Goal: Transaction & Acquisition: Purchase product/service

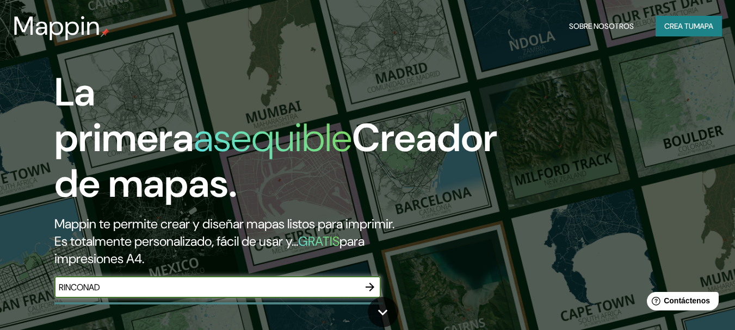
type input "RINCONADA"
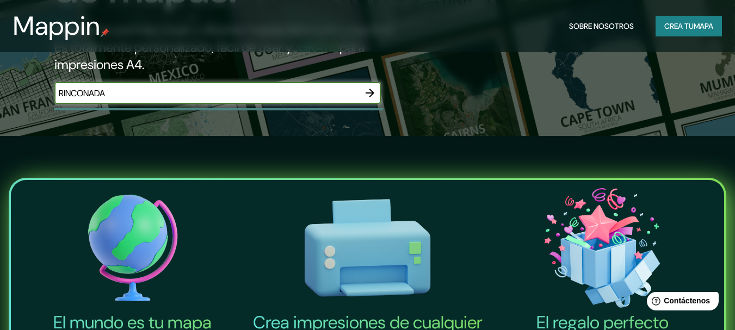
scroll to position [134, 0]
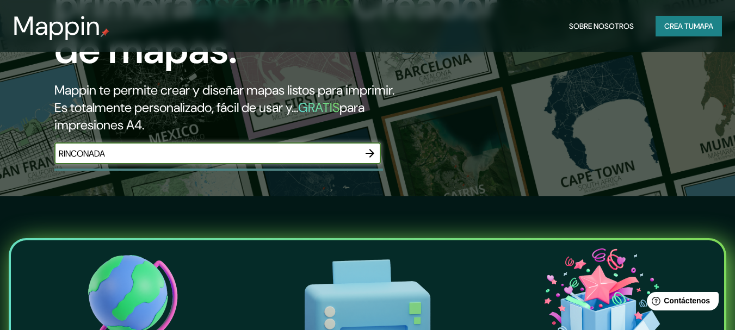
click at [374, 154] on icon "button" at bounding box center [369, 153] width 13 height 13
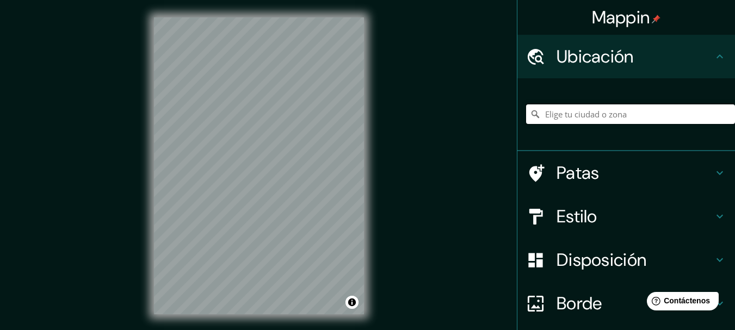
click at [626, 111] on input "Elige tu ciudad o zona" at bounding box center [630, 114] width 209 height 20
click at [561, 116] on input "Elige tu ciudad o zona" at bounding box center [630, 114] width 209 height 20
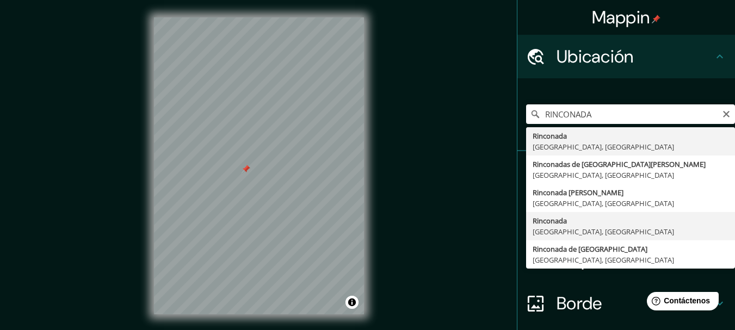
type input "Rinconada, Estado de Veracruz, México"
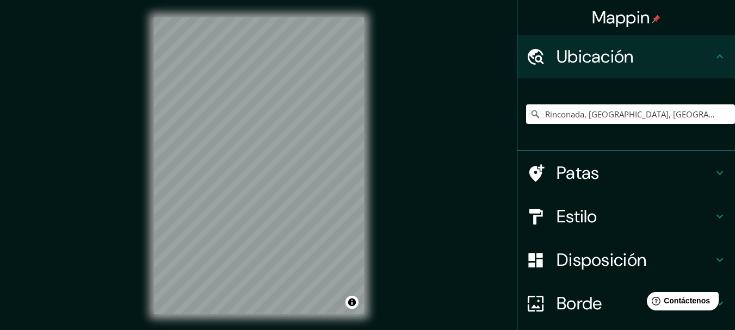
click at [566, 216] on font "Estilo" at bounding box center [576, 216] width 41 height 23
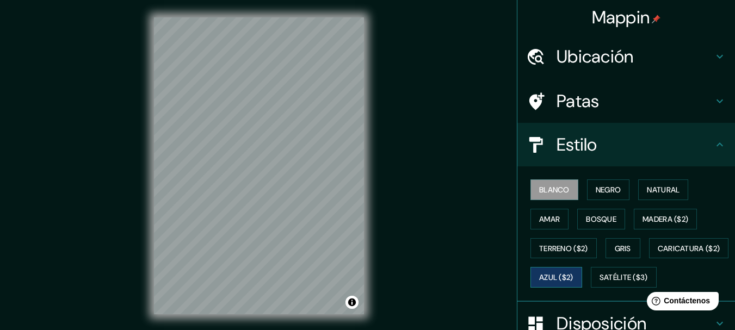
click at [573, 280] on font "Azul ($2)" at bounding box center [556, 278] width 34 height 10
click at [609, 214] on font "Bosque" at bounding box center [601, 219] width 30 height 10
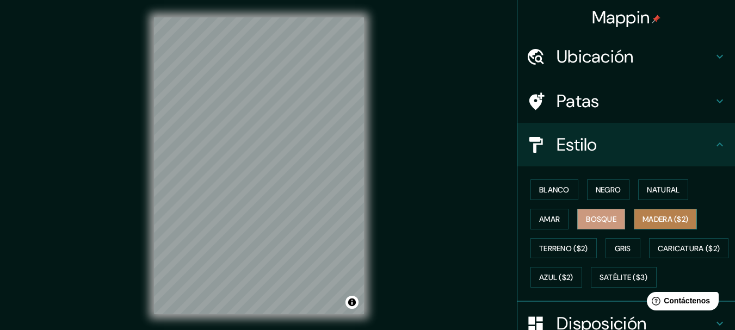
click at [672, 216] on font "Madera ($2)" at bounding box center [665, 219] width 46 height 10
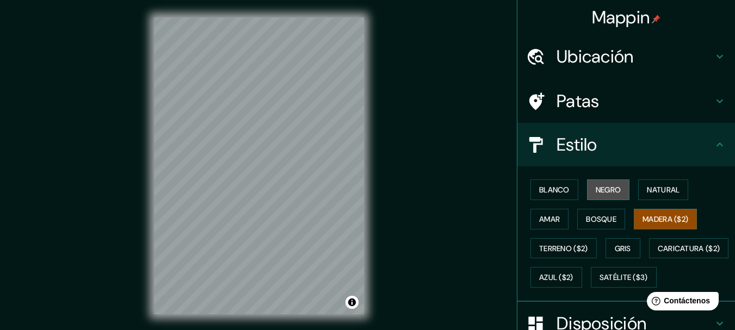
click at [597, 189] on font "Negro" at bounding box center [609, 190] width 26 height 10
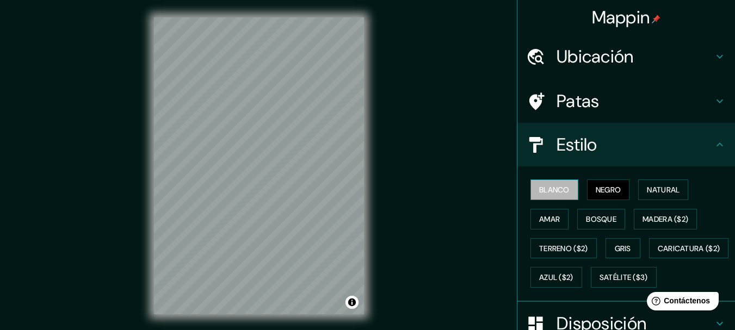
click at [543, 193] on font "Blanco" at bounding box center [554, 190] width 30 height 10
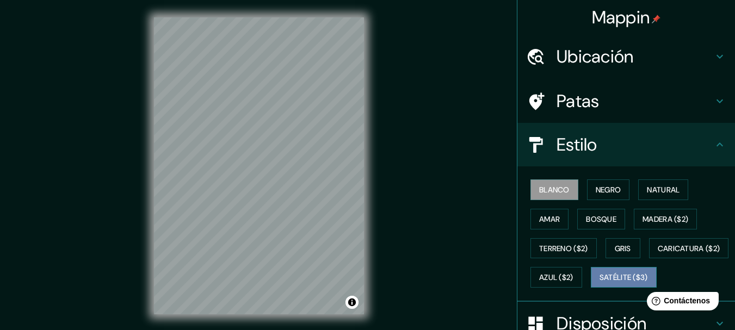
click at [599, 283] on font "Satélite ($3)" at bounding box center [623, 278] width 48 height 10
click at [557, 190] on font "Blanco" at bounding box center [554, 190] width 30 height 10
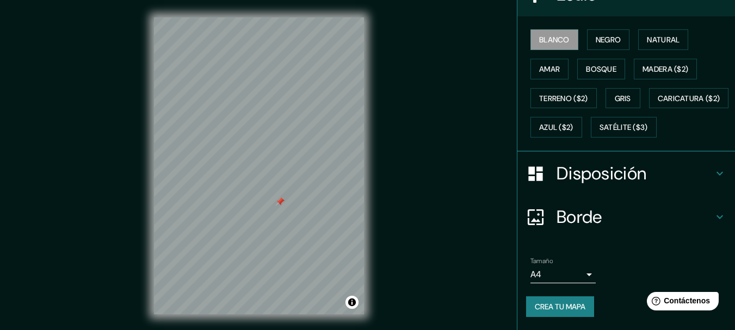
scroll to position [179, 0]
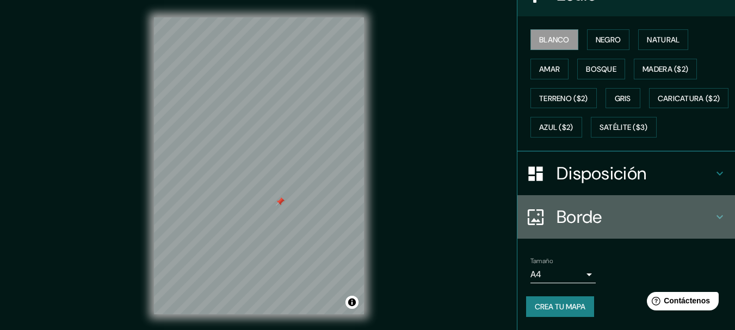
click at [556, 213] on font "Borde" at bounding box center [579, 217] width 46 height 23
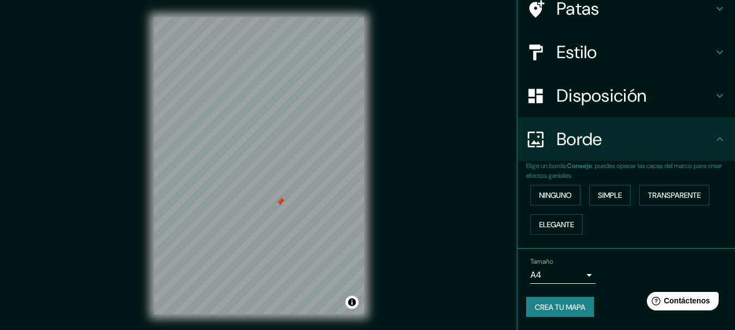
scroll to position [92, 0]
click at [546, 221] on font "Elegante" at bounding box center [556, 225] width 35 height 10
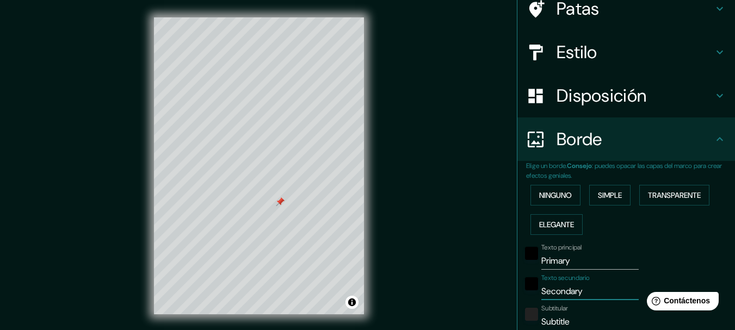
drag, startPoint x: 585, startPoint y: 292, endPoint x: 477, endPoint y: 281, distance: 108.8
click at [499, 283] on div "Mappin Ubicación Rinconada, Estado de Veracruz, México Patas Estilo Disposición…" at bounding box center [367, 174] width 735 height 349
type input "R"
type input "154"
type input "31"
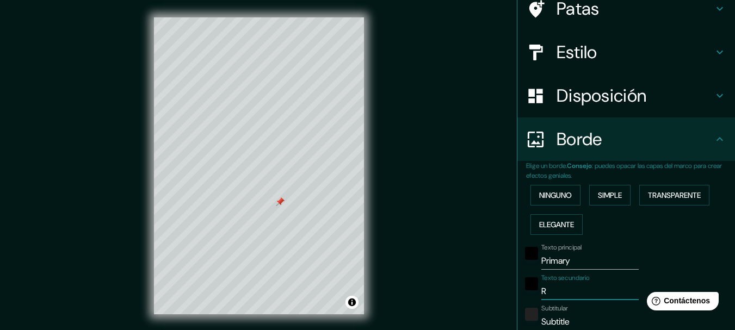
type input "31"
type input "15"
type input "RI"
type input "154"
type input "31"
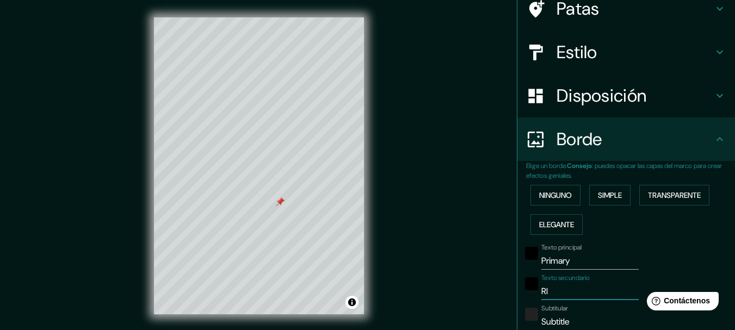
type input "31"
type input "15"
type input "RIN"
type input "154"
type input "31"
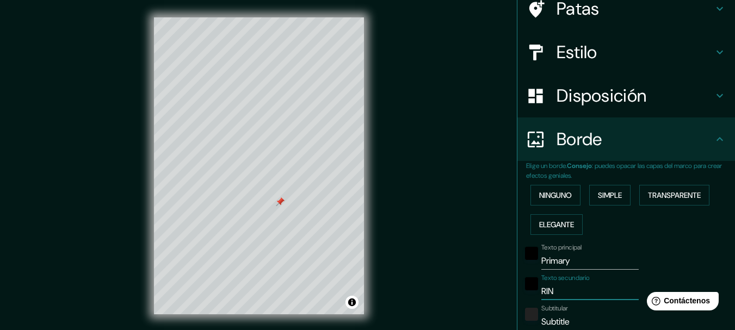
type input "31"
type input "15"
type input "RINCO"
type input "154"
type input "31"
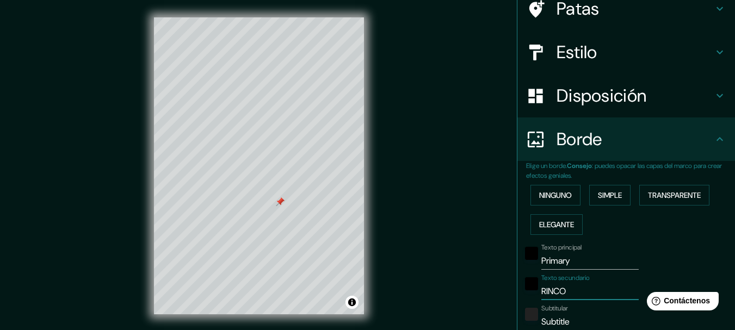
type input "31"
type input "15"
type input "RINCONA"
type input "154"
type input "31"
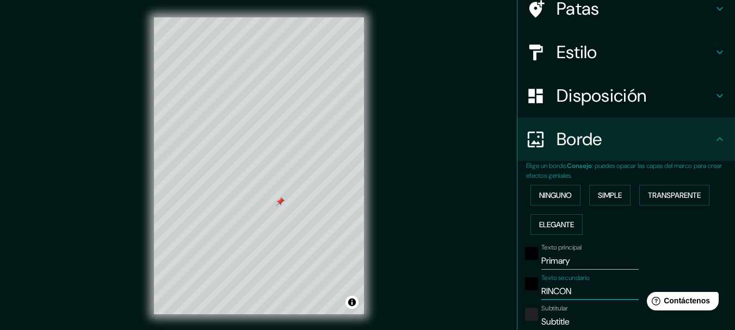
type input "31"
type input "15"
type input "RINCONAD"
type input "154"
type input "31"
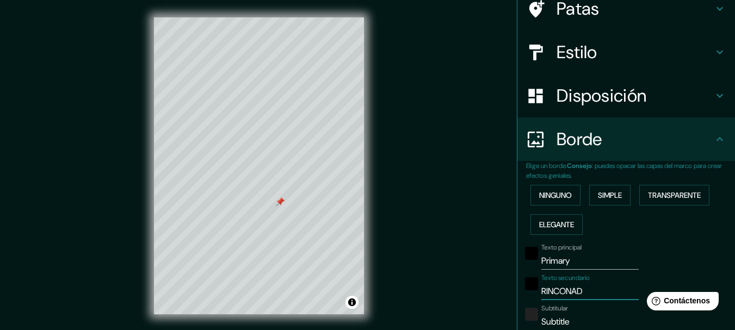
type input "31"
type input "15"
type input "RINCONADA"
type input "154"
type input "31"
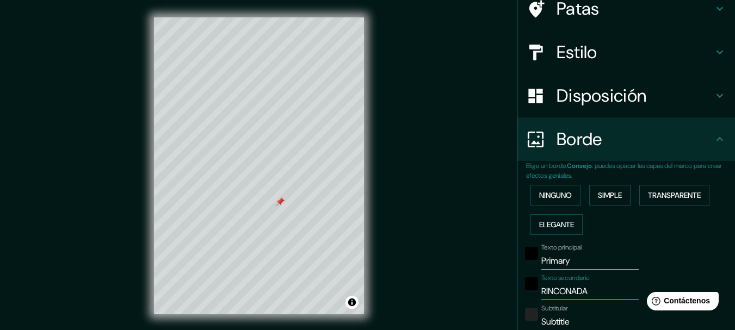
type input "31"
type input "15"
type input "RINCONADA"
drag, startPoint x: 569, startPoint y: 259, endPoint x: 520, endPoint y: 259, distance: 49.0
click at [522, 259] on div "Texto principal Primary" at bounding box center [611, 257] width 178 height 26
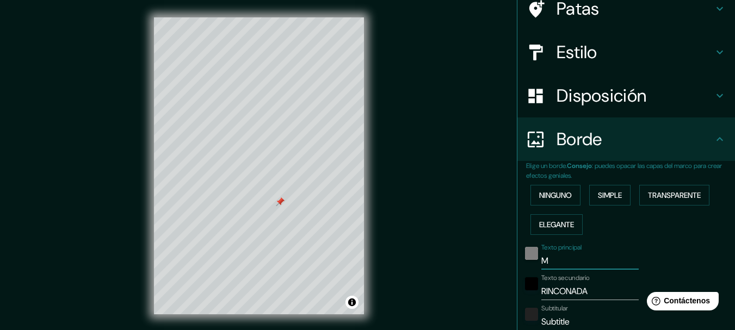
type input "MA"
type input "154"
type input "31"
type input "15"
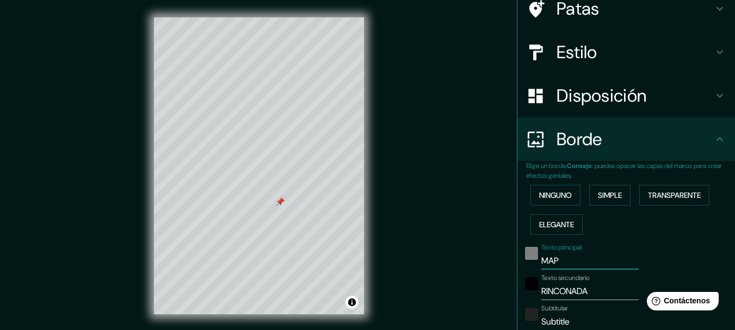
type input "MAPA"
type input "154"
type input "31"
type input "15"
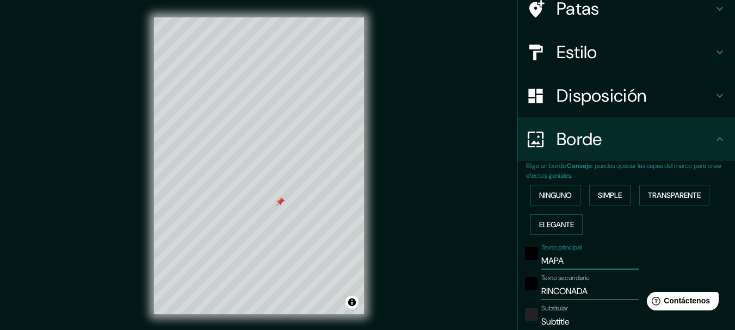
type input "MAPA"
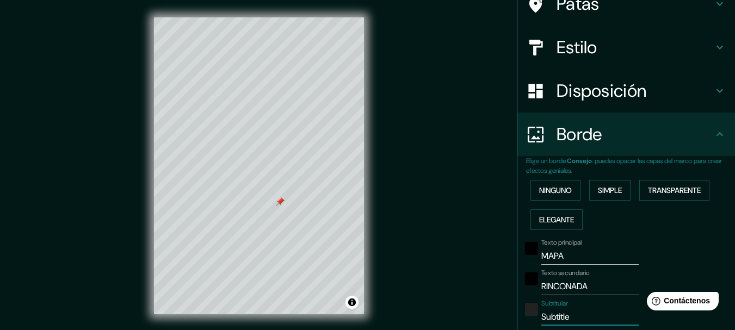
drag, startPoint x: 567, startPoint y: 322, endPoint x: 477, endPoint y: 307, distance: 91.0
click at [477, 307] on div "Mappin Ubicación Rinconada, Estado de Veracruz, México Patas Estilo Disposición…" at bounding box center [367, 174] width 735 height 349
type input "G"
type input "154"
type input "31"
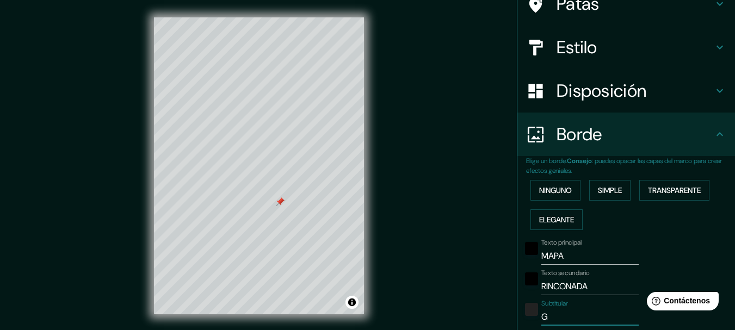
type input "31"
type input "15"
type input "Ga"
type input "154"
type input "31"
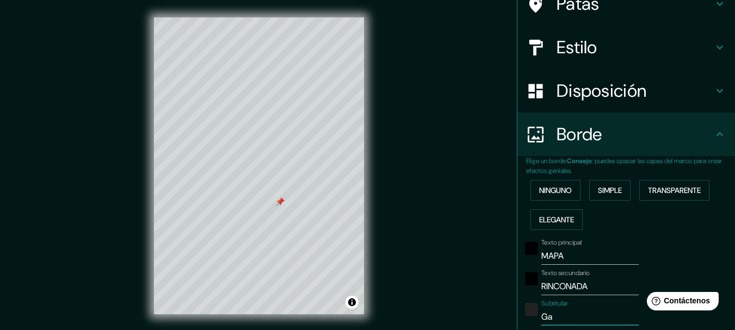
type input "31"
type input "15"
type input "Gar"
type input "154"
type input "31"
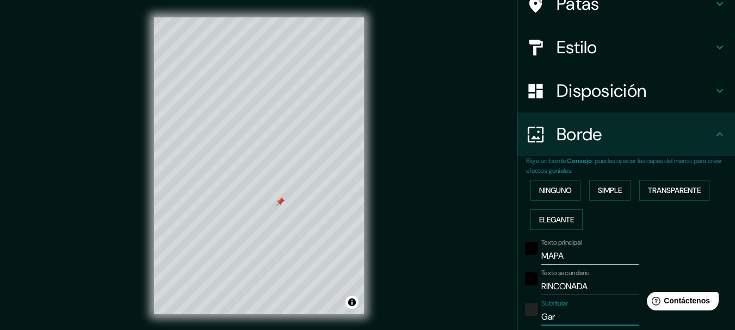
type input "31"
type input "15"
type input "Garna"
type input "154"
type input "31"
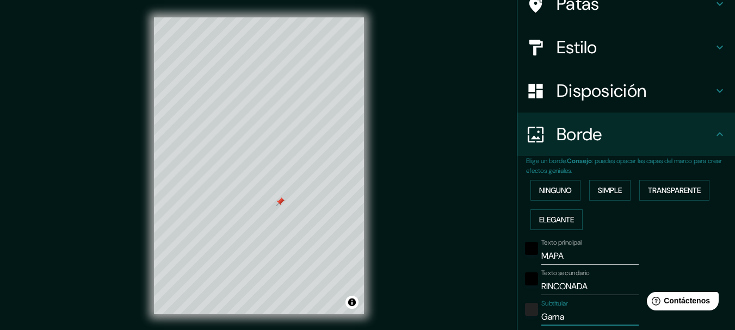
type input "31"
type input "15"
type input "Garnac"
type input "154"
type input "31"
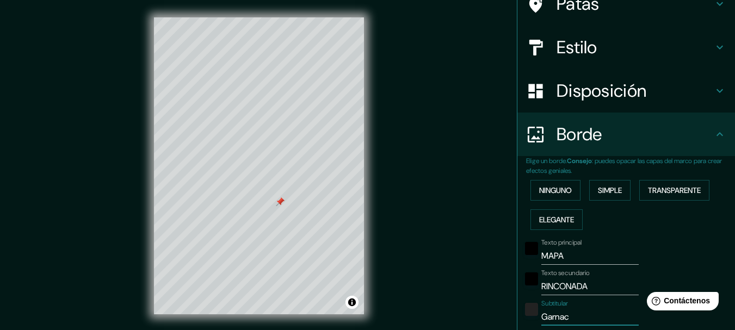
type input "31"
type input "15"
type input "Garnach"
type input "154"
type input "31"
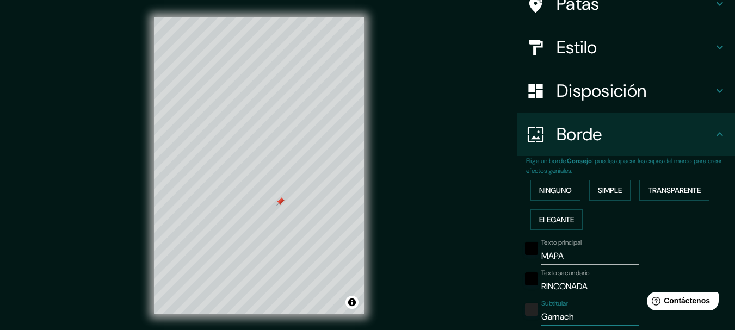
type input "31"
type input "15"
type input "Garnachi"
type input "154"
type input "31"
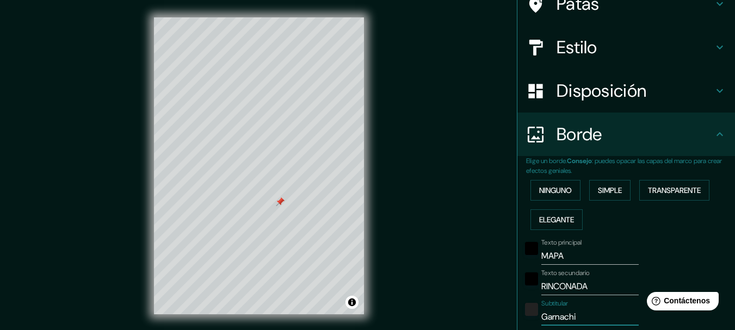
type input "31"
type input "15"
type input "Garnachila"
type input "154"
type input "31"
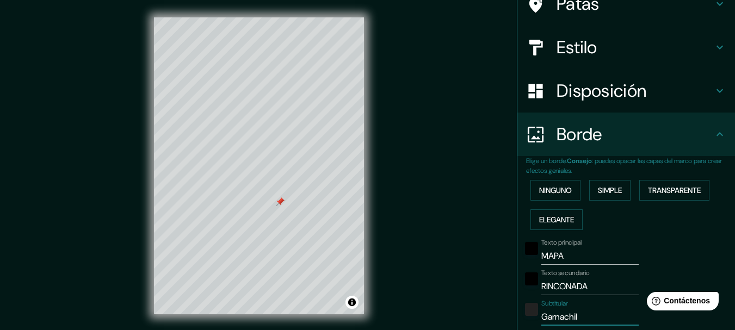
type input "31"
type input "15"
type input "Garnachilan"
type input "154"
type input "31"
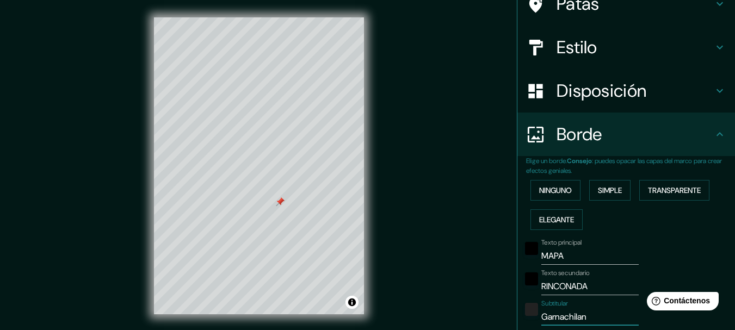
type input "31"
type input "15"
type input "Garnachiland"
type input "154"
type input "31"
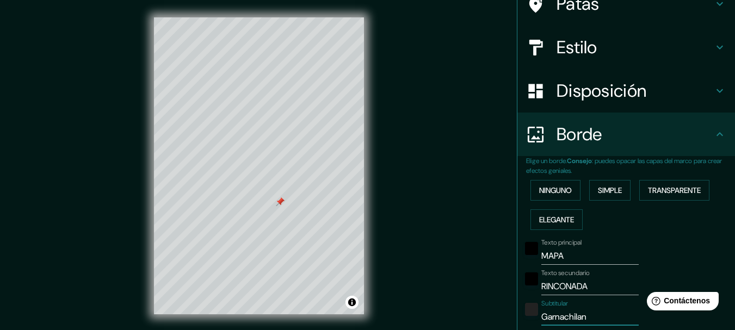
type input "31"
type input "15"
type input "Garnachilandi"
type input "154"
type input "31"
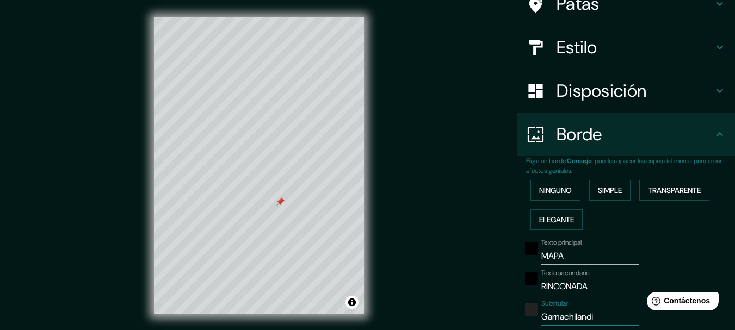
type input "31"
type input "15"
type input "Garnachilandia"
type input "154"
type input "31"
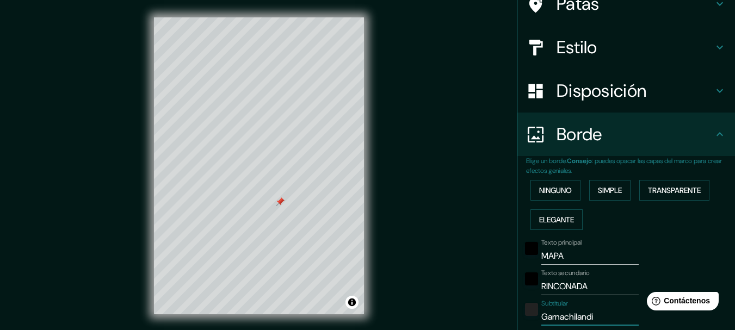
type input "31"
type input "15"
type input "Garnachilandia"
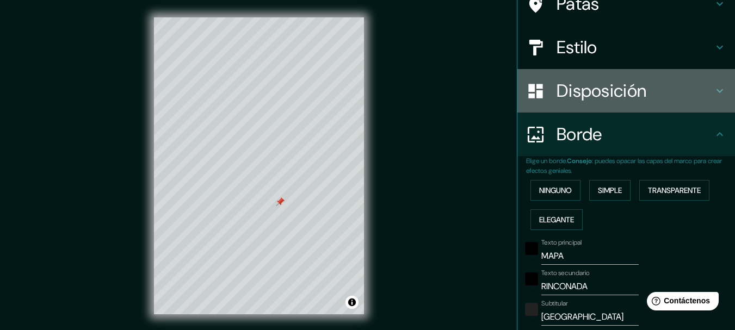
click at [587, 90] on font "Disposición" at bounding box center [601, 90] width 90 height 23
type input "154"
type input "31"
type input "15"
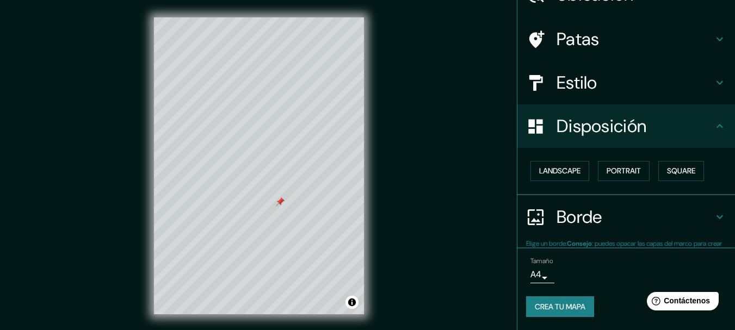
scroll to position [62, 0]
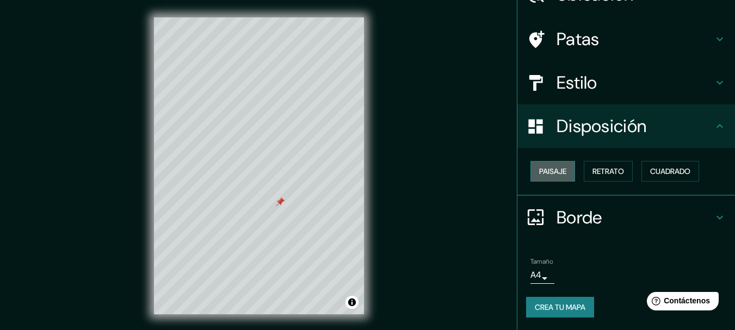
click at [540, 164] on button "Paisaje" at bounding box center [552, 171] width 45 height 21
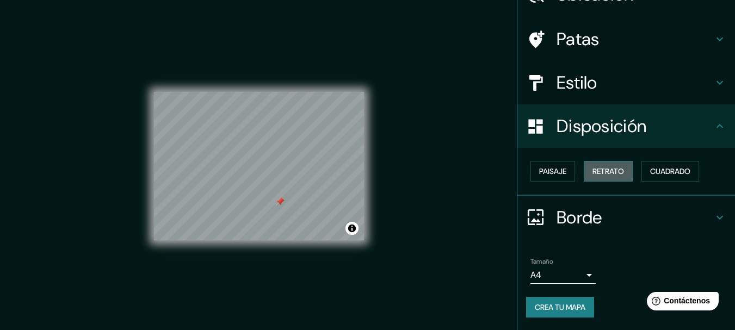
click at [601, 175] on font "Retrato" at bounding box center [608, 171] width 32 height 10
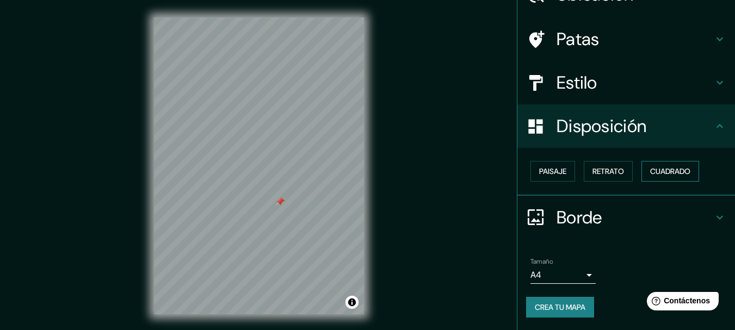
click at [667, 175] on font "Cuadrado" at bounding box center [670, 171] width 40 height 10
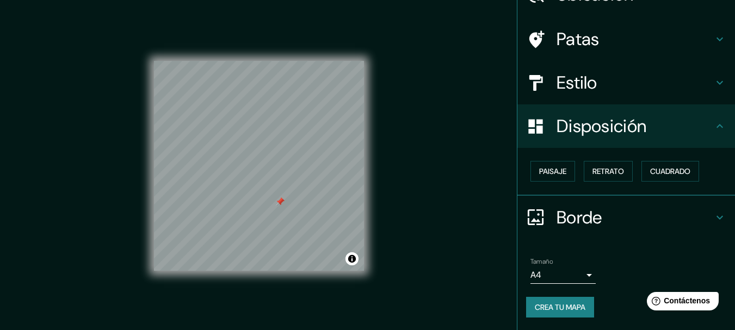
click at [564, 94] on font "Estilo" at bounding box center [576, 82] width 41 height 23
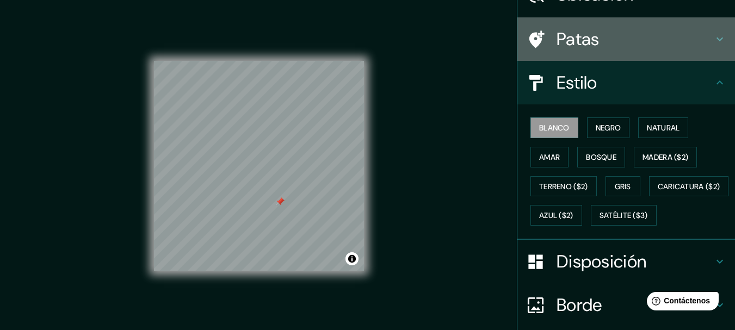
click at [578, 42] on font "Patas" at bounding box center [577, 39] width 43 height 23
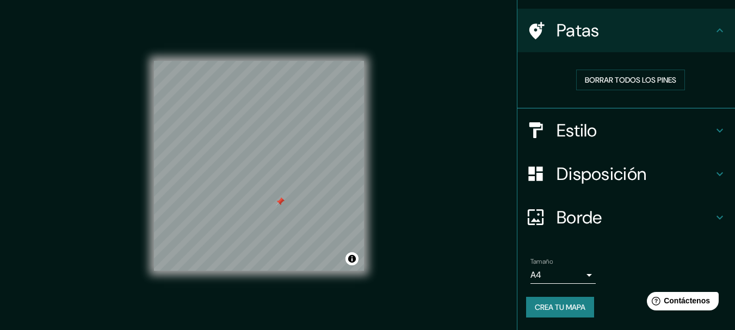
scroll to position [19, 0]
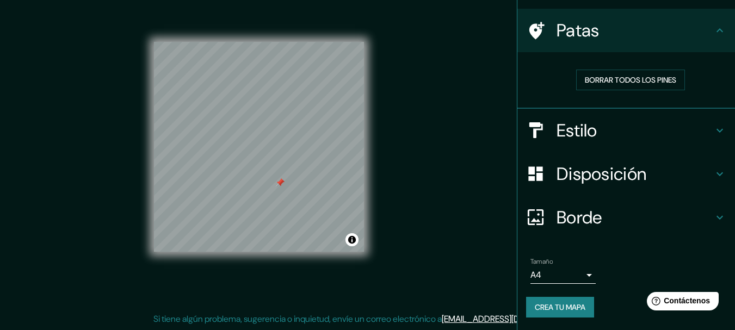
click at [558, 221] on font "Borde" at bounding box center [579, 217] width 46 height 23
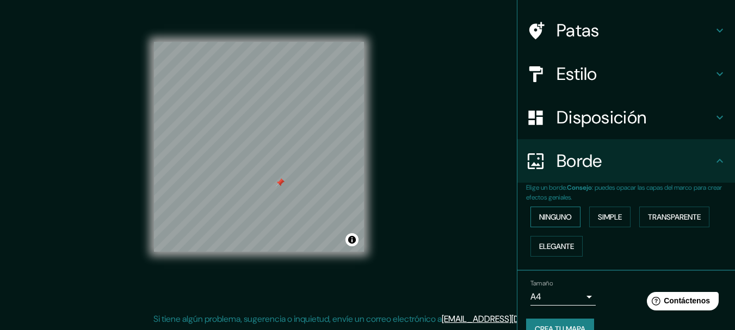
click at [555, 220] on font "Ninguno" at bounding box center [555, 217] width 33 height 10
click at [539, 244] on font "Elegante" at bounding box center [556, 247] width 35 height 10
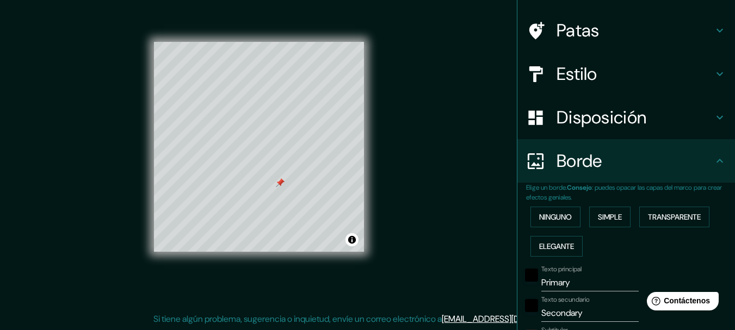
scroll to position [282, 0]
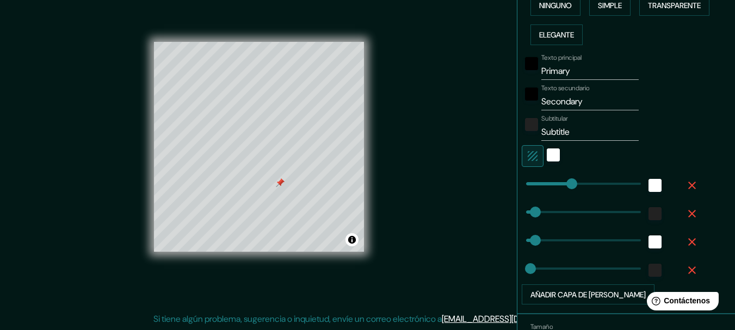
type input "170"
type input "154"
type input "31"
type input "15"
click at [522, 214] on div at bounding box center [581, 212] width 119 height 24
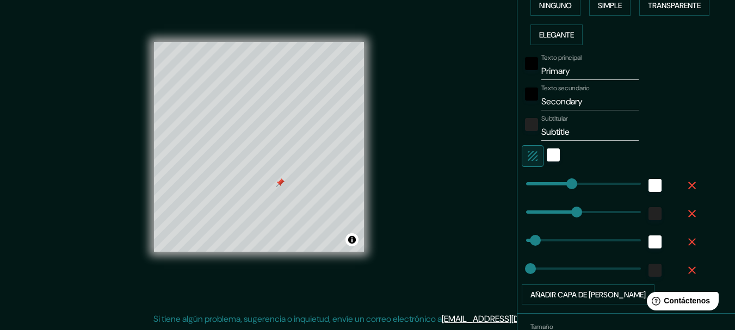
type input "9"
type input "154"
type input "31"
type input "15"
type input "99"
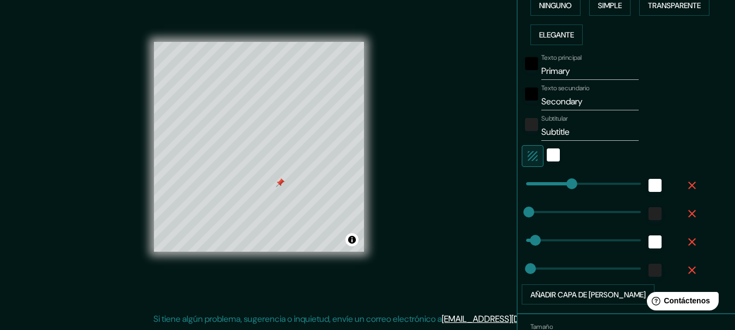
type input "31"
type input "15"
type input "125"
type input "31"
type input "59"
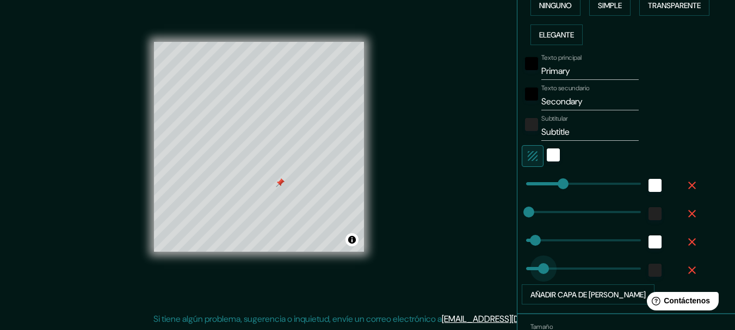
type input "31"
type input "15"
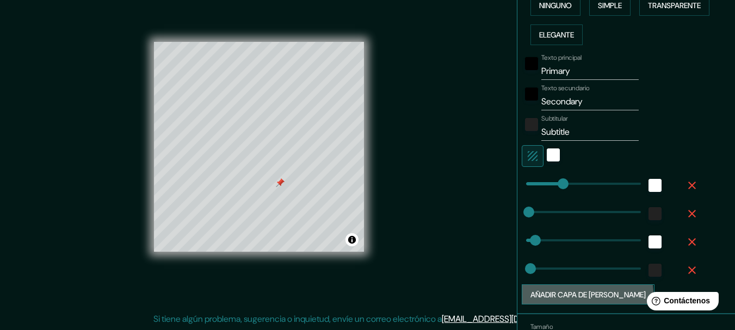
click at [579, 292] on font "Añadir capa de marco" at bounding box center [587, 295] width 115 height 10
type input "31"
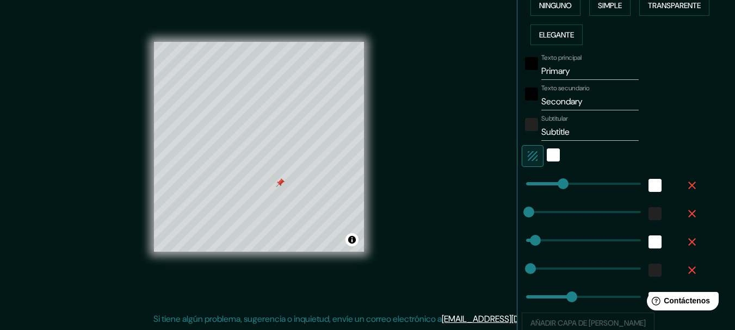
type input "205"
type input "31"
type input "51"
drag, startPoint x: 579, startPoint y: 292, endPoint x: 533, endPoint y: 296, distance: 45.9
type input "31"
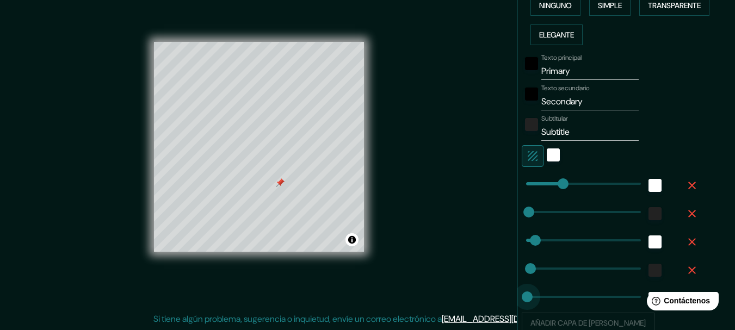
type input "0"
drag, startPoint x: 530, startPoint y: 296, endPoint x: 518, endPoint y: 294, distance: 12.2
type input "31"
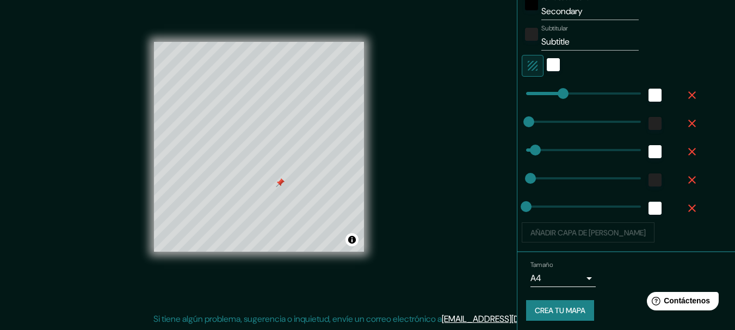
scroll to position [376, 0]
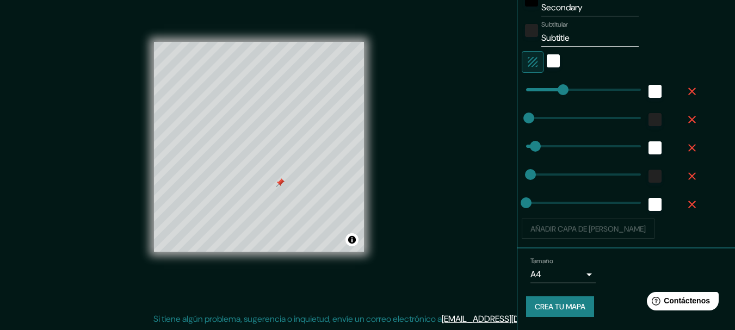
click at [564, 309] on font "Crea tu mapa" at bounding box center [560, 307] width 51 height 10
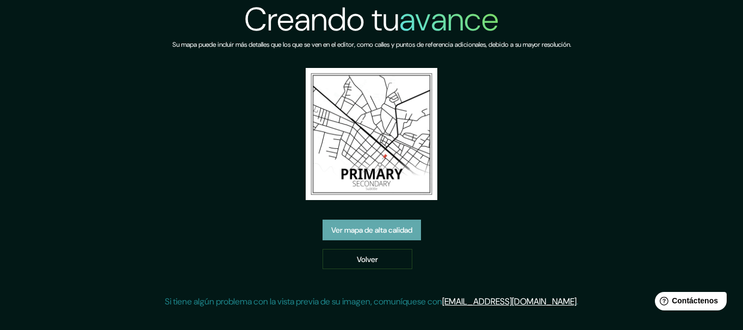
click at [386, 231] on font "Ver mapa de alta calidad" at bounding box center [371, 230] width 81 height 10
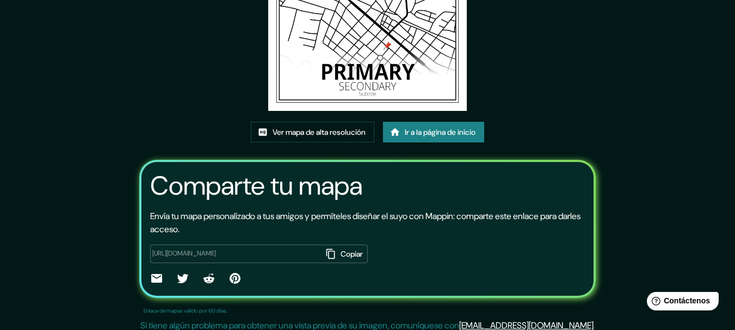
scroll to position [141, 0]
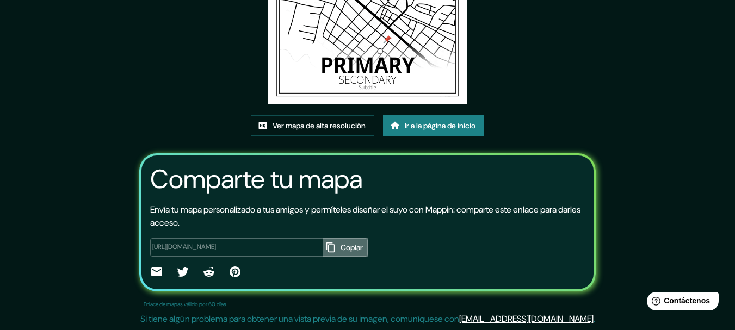
click at [341, 246] on font "Copiar" at bounding box center [352, 248] width 22 height 10
